Goal: Find specific page/section: Find specific page/section

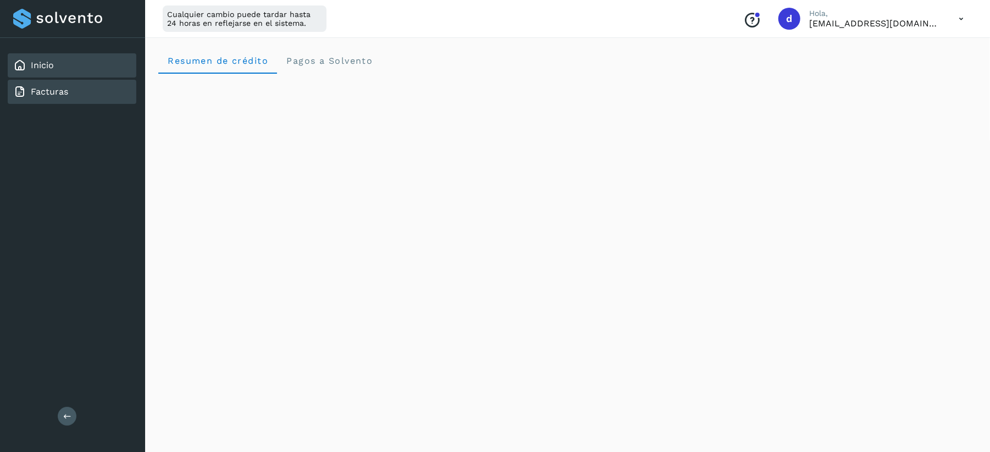
click at [35, 88] on link "Facturas" at bounding box center [49, 91] width 37 height 10
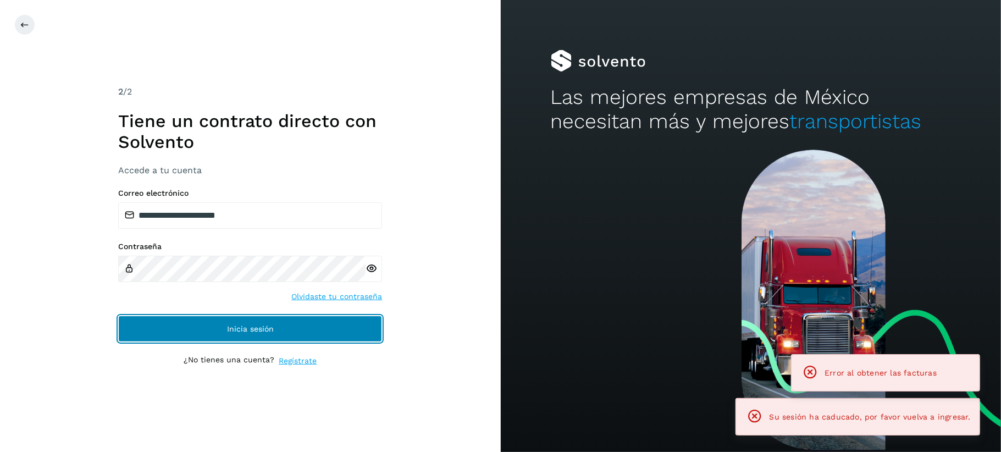
click at [306, 326] on button "Inicia sesión" at bounding box center [250, 328] width 264 height 26
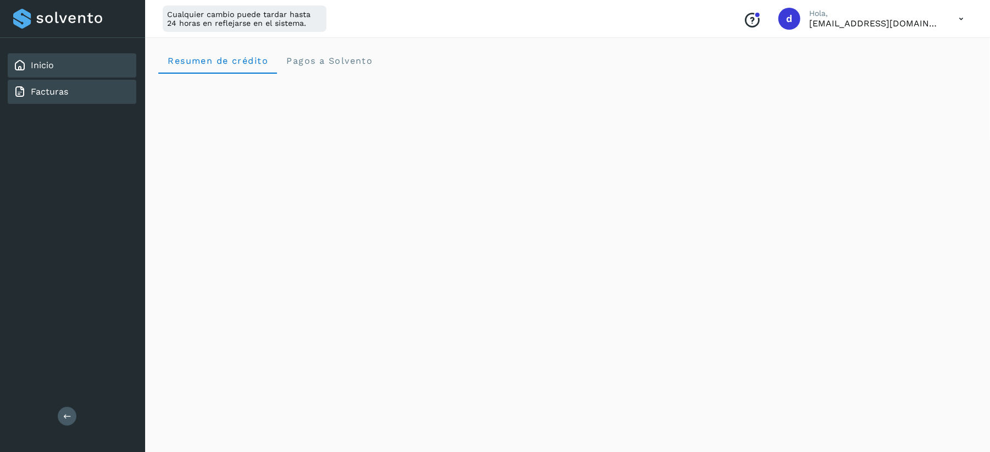
click at [74, 93] on div "Facturas" at bounding box center [72, 92] width 129 height 24
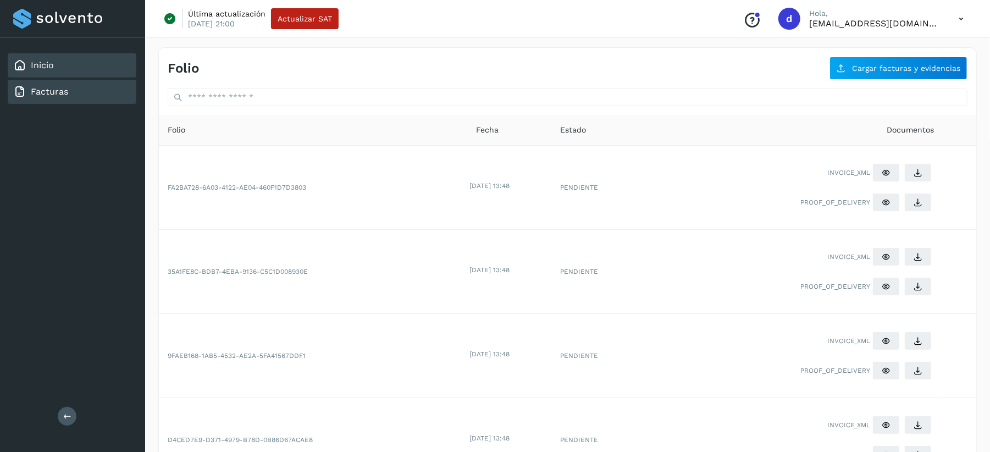
click at [42, 68] on link "Inicio" at bounding box center [42, 65] width 23 height 10
